Goal: Navigation & Orientation: Find specific page/section

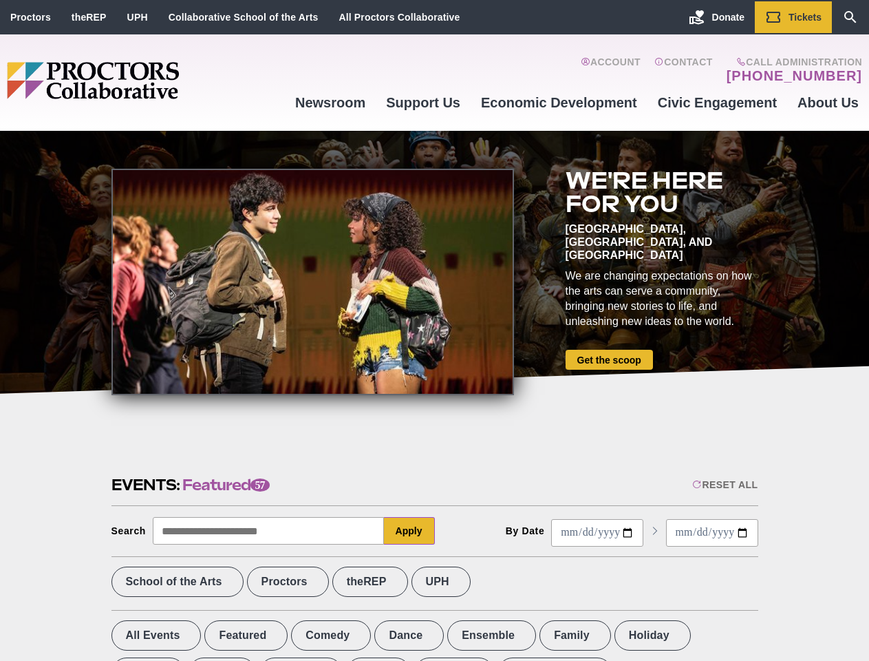
click at [434, 330] on div at bounding box center [313, 282] width 403 height 226
click at [724, 485] on div "Reset All" at bounding box center [724, 484] width 65 height 11
click at [410, 531] on button "Apply" at bounding box center [409, 531] width 51 height 28
